Goal: Information Seeking & Learning: Compare options

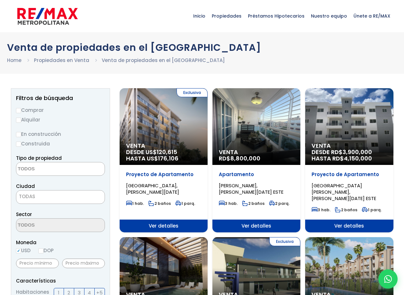
select select
click at [29, 114] on label "Comprar" at bounding box center [60, 110] width 89 height 8
click at [21, 113] on input "Comprar" at bounding box center [18, 110] width 5 height 5
radio input "true"
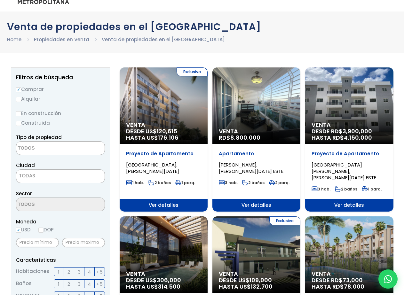
scroll to position [32, 0]
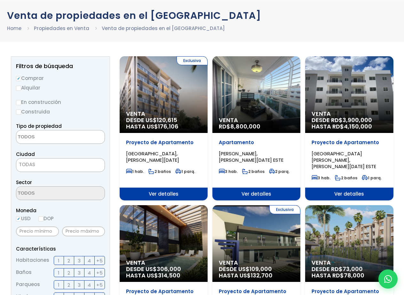
click at [38, 144] on textarea "Search" at bounding box center [47, 138] width 62 height 14
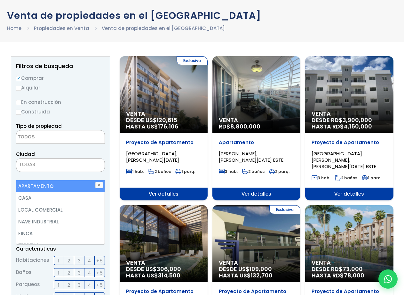
click at [52, 188] on li "APARTAMENTO" at bounding box center [60, 186] width 88 height 12
select select "apartment"
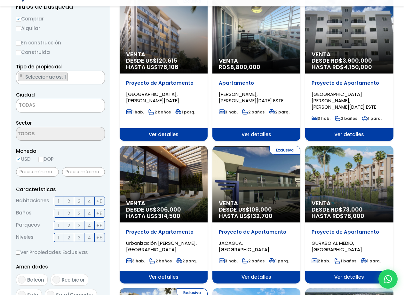
scroll to position [96, 0]
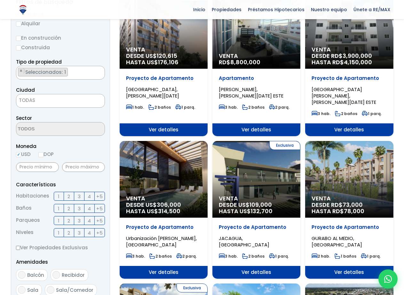
click at [0, 0] on span at bounding box center [0, 0] width 0 height 0
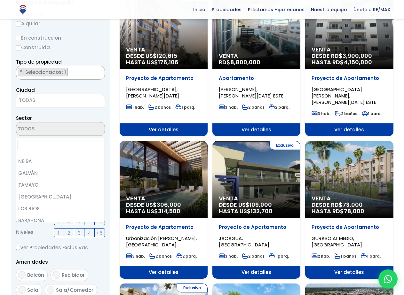
scroll to position [0, 0]
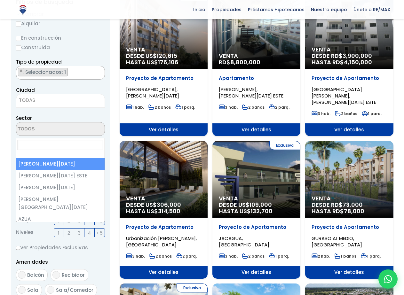
select select "1"
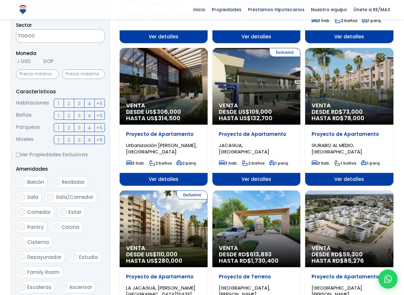
scroll to position [192, 0]
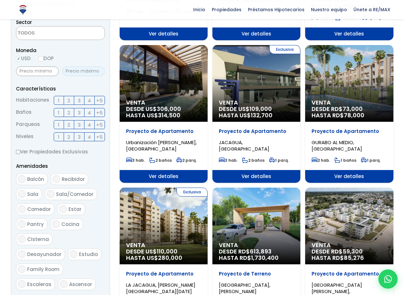
click at [84, 76] on input "text" at bounding box center [83, 72] width 43 height 10
type input "200,000"
click at [0, 0] on input "2" at bounding box center [0, 0] width 0 height 0
checkbox input "true"
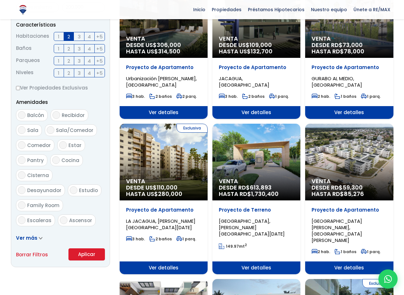
scroll to position [288, 0]
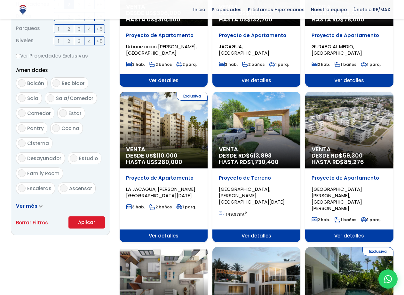
click at [0, 0] on input "2" at bounding box center [0, 0] width 0 height 0
checkbox input "true"
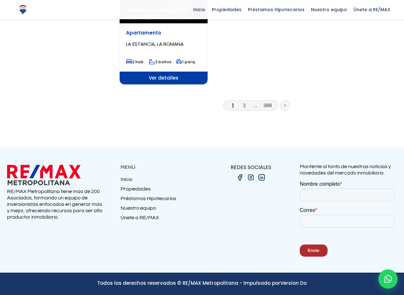
scroll to position [1024, 0]
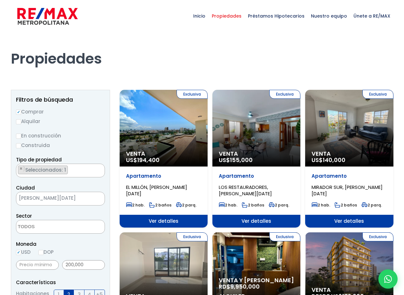
click at [187, 128] on div "Exclusiva Venta US$ 194,400" at bounding box center [164, 128] width 88 height 77
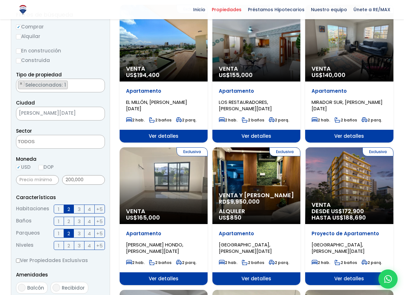
scroll to position [96, 0]
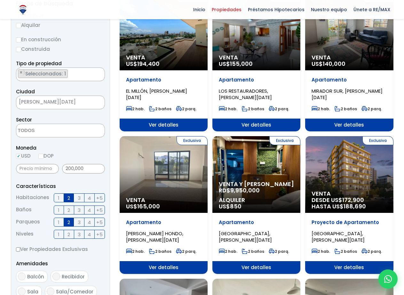
click at [201, 70] on div "Exclusiva Venta US$ 155,000" at bounding box center [164, 32] width 88 height 77
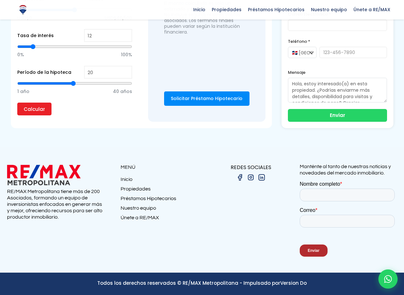
scroll to position [1024, 0]
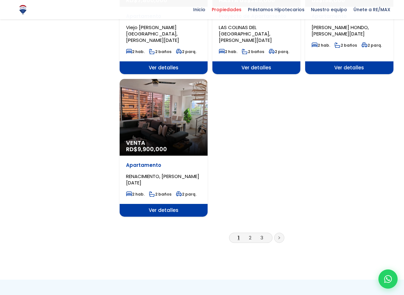
scroll to position [768, 0]
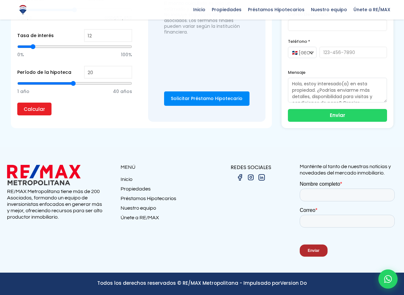
scroll to position [2592, 0]
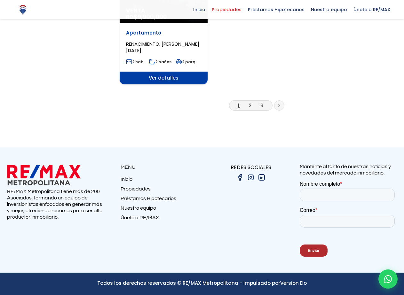
scroll to position [1984, 0]
click at [249, 109] on link "2" at bounding box center [250, 105] width 3 height 7
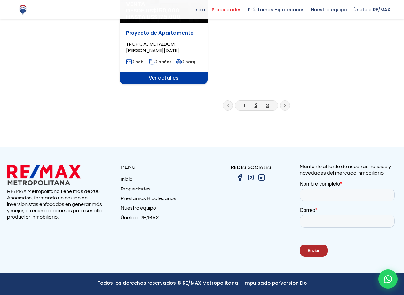
click at [266, 109] on link "3" at bounding box center [267, 105] width 3 height 7
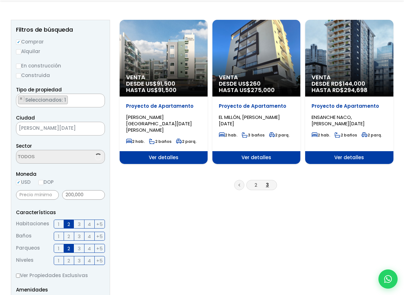
scroll to position [128, 0]
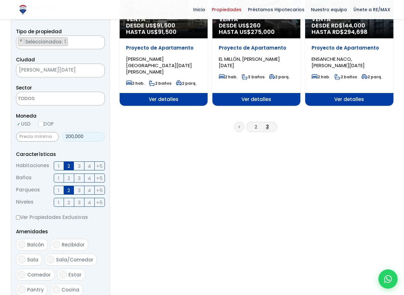
click at [80, 142] on input "200,000" at bounding box center [83, 137] width 43 height 10
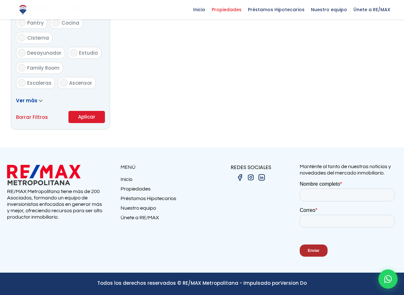
scroll to position [1123, 0]
type input "220,000"
click at [68, 118] on button "Aplicar" at bounding box center [86, 117] width 36 height 12
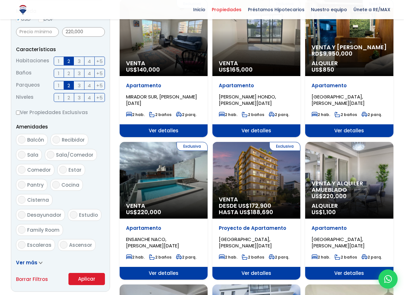
scroll to position [288, 0]
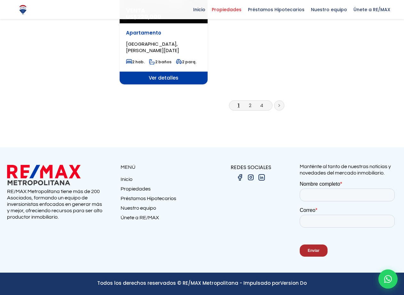
scroll to position [1176, 0]
type input "190,000"
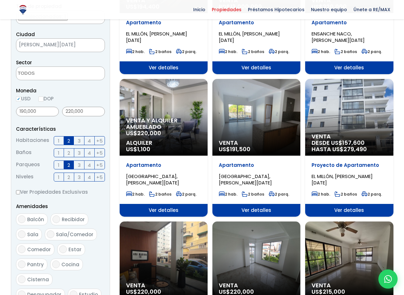
scroll to position [160, 0]
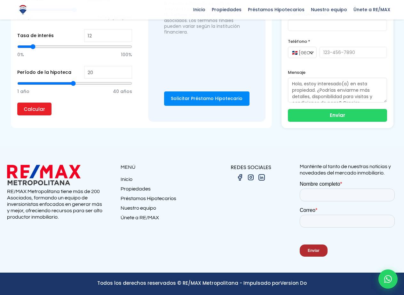
scroll to position [1184, 0]
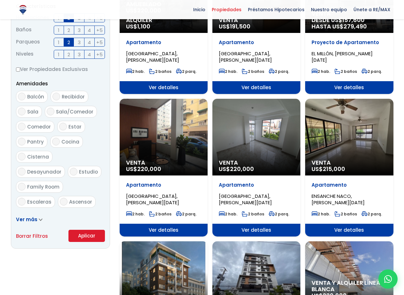
scroll to position [288, 0]
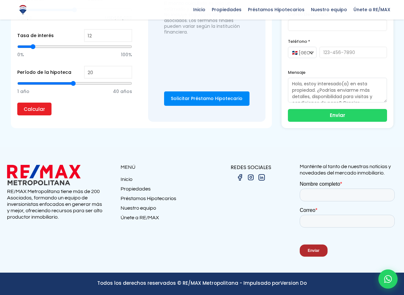
scroll to position [2048, 0]
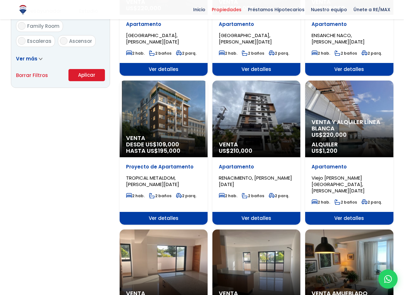
scroll to position [448, 0]
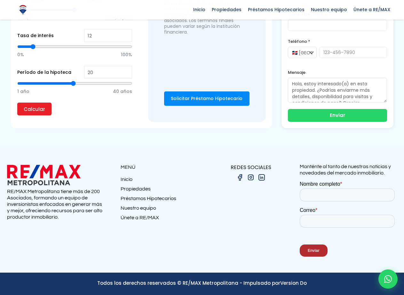
scroll to position [1088, 0]
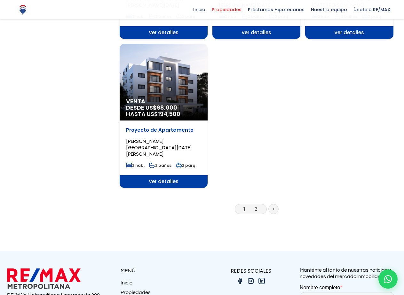
scroll to position [768, 0]
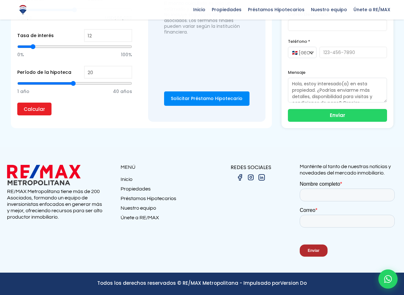
scroll to position [1696, 0]
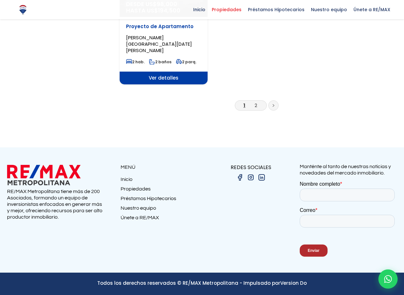
scroll to position [896, 0]
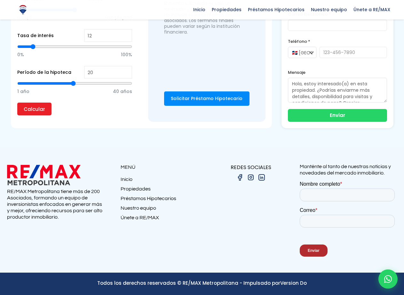
scroll to position [2560, 0]
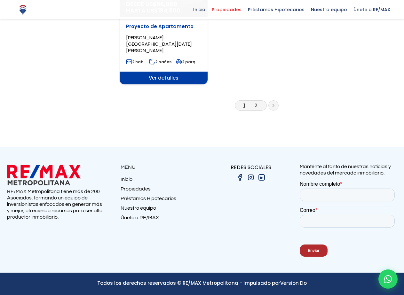
scroll to position [1089, 0]
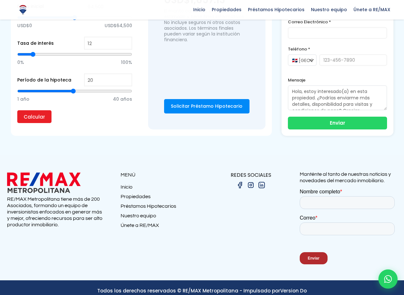
scroll to position [547, 0]
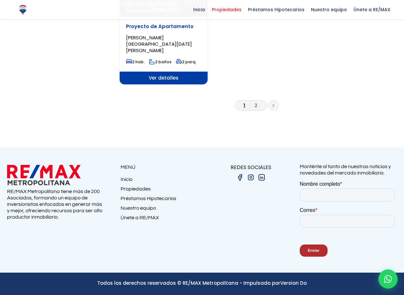
scroll to position [1345, 0]
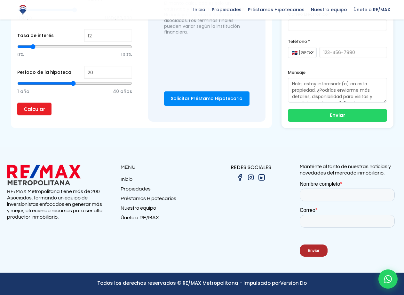
scroll to position [2038, 0]
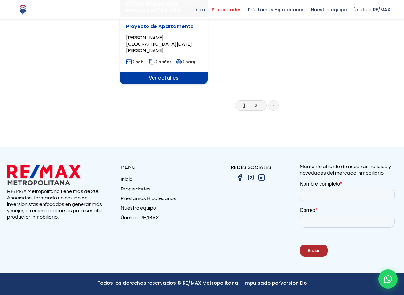
scroll to position [1825, 0]
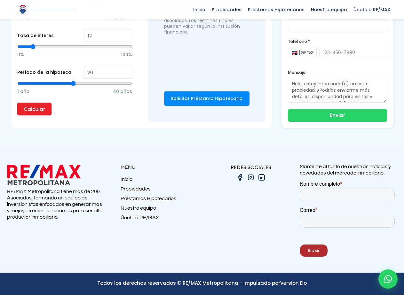
scroll to position [2112, 0]
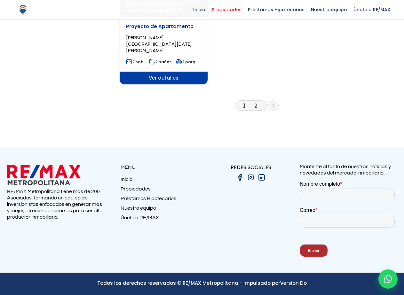
click at [255, 109] on link "2" at bounding box center [256, 105] width 3 height 7
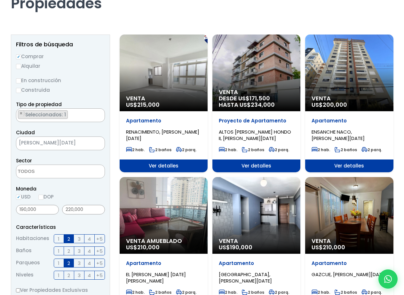
scroll to position [64, 0]
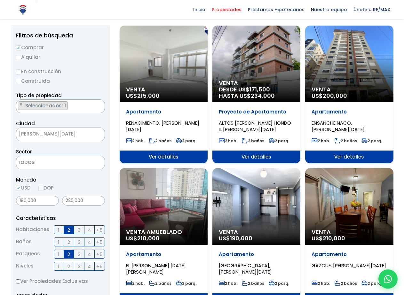
click at [187, 62] on div "Venta US$ 215,000" at bounding box center [164, 64] width 88 height 77
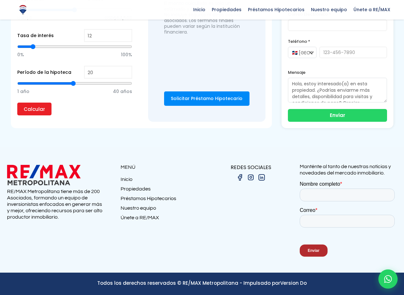
scroll to position [1568, 0]
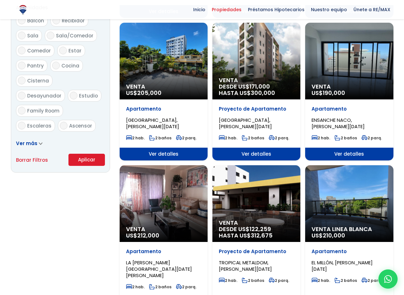
scroll to position [384, 0]
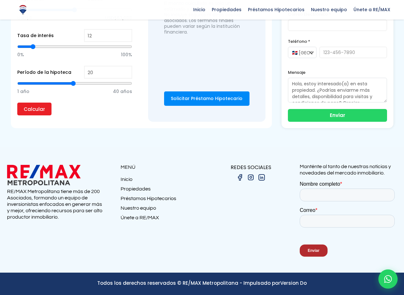
scroll to position [2816, 0]
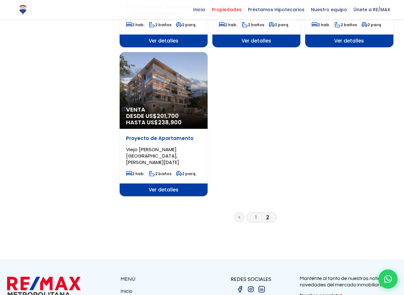
scroll to position [769, 0]
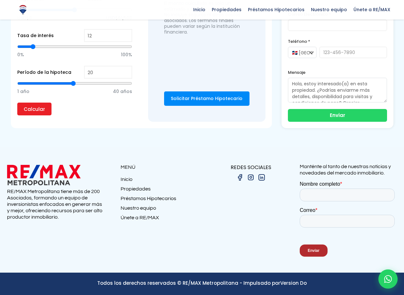
scroll to position [1344, 0]
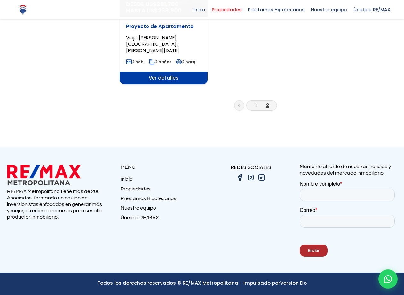
scroll to position [1185, 0]
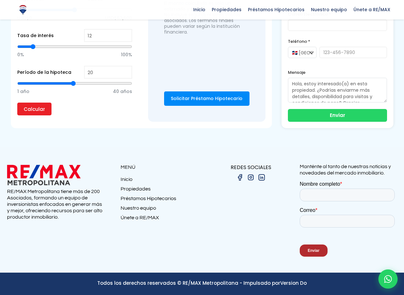
scroll to position [1344, 0]
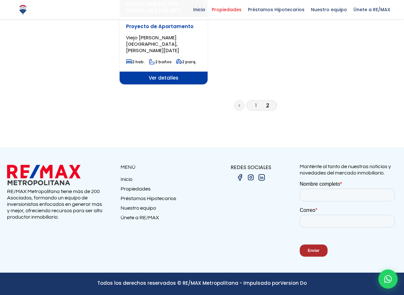
scroll to position [1953, 0]
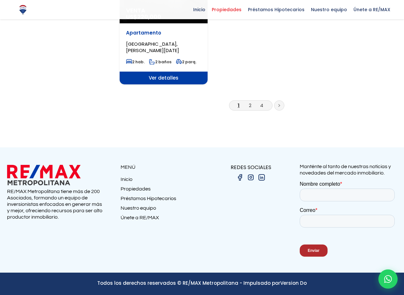
scroll to position [1176, 0]
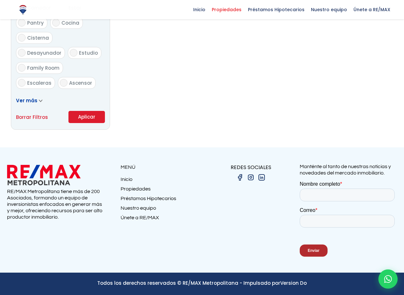
scroll to position [1123, 0]
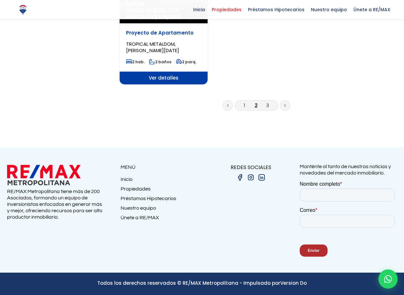
scroll to position [2048, 0]
